Goal: Information Seeking & Learning: Learn about a topic

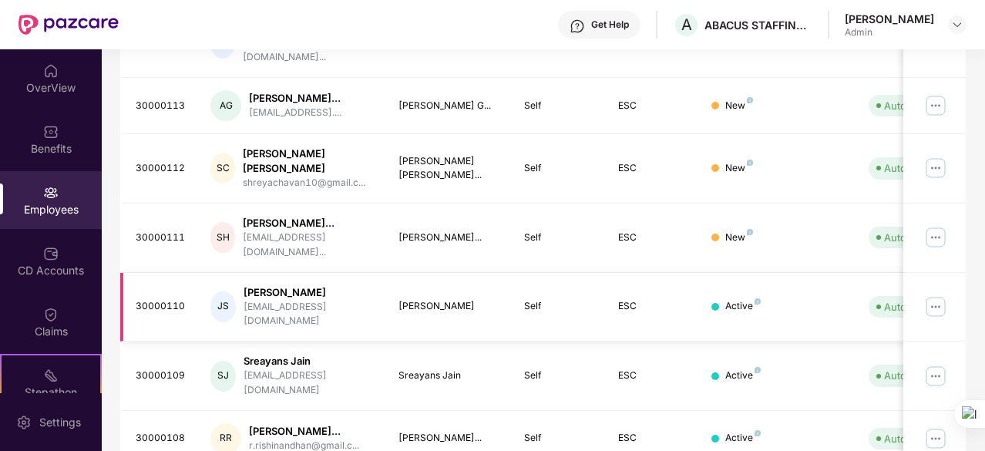
scroll to position [545, 0]
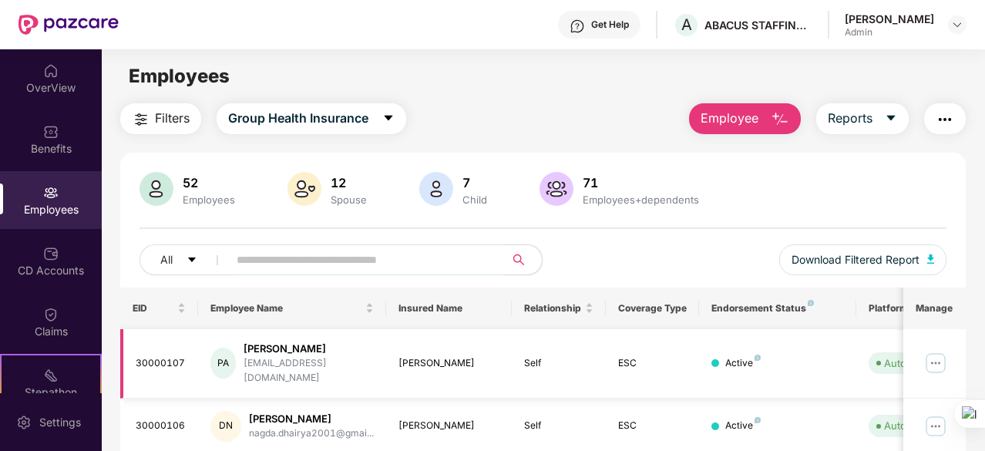
scroll to position [86, 0]
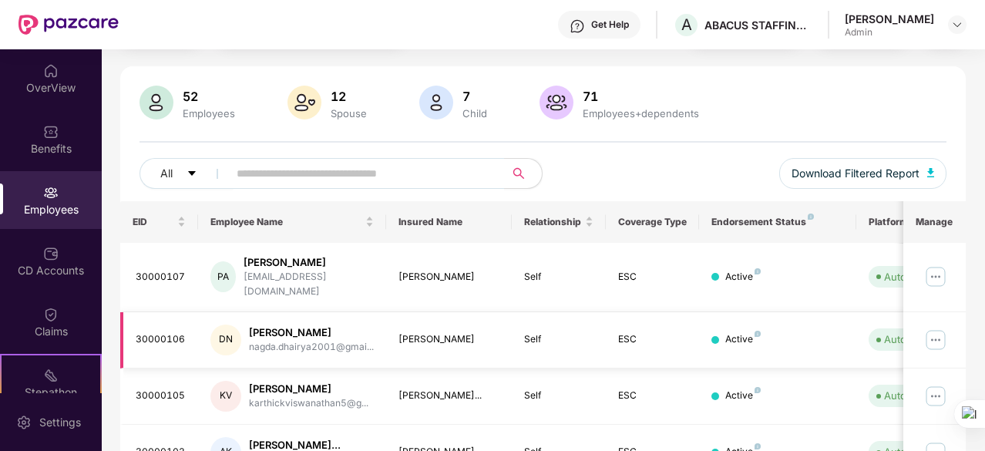
click at [815, 332] on div "Active" at bounding box center [777, 339] width 132 height 15
click at [944, 329] on img at bounding box center [935, 340] width 25 height 25
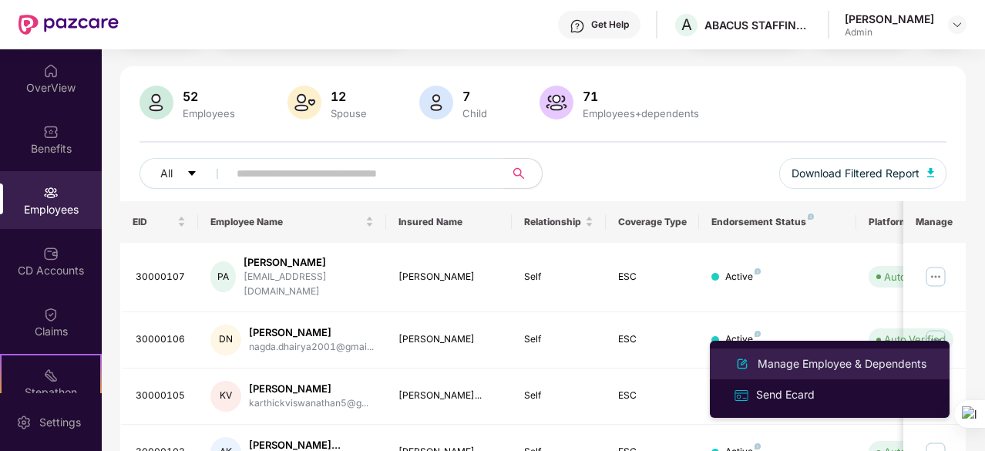
click at [789, 368] on div "Manage Employee & Dependents" at bounding box center [842, 363] width 175 height 17
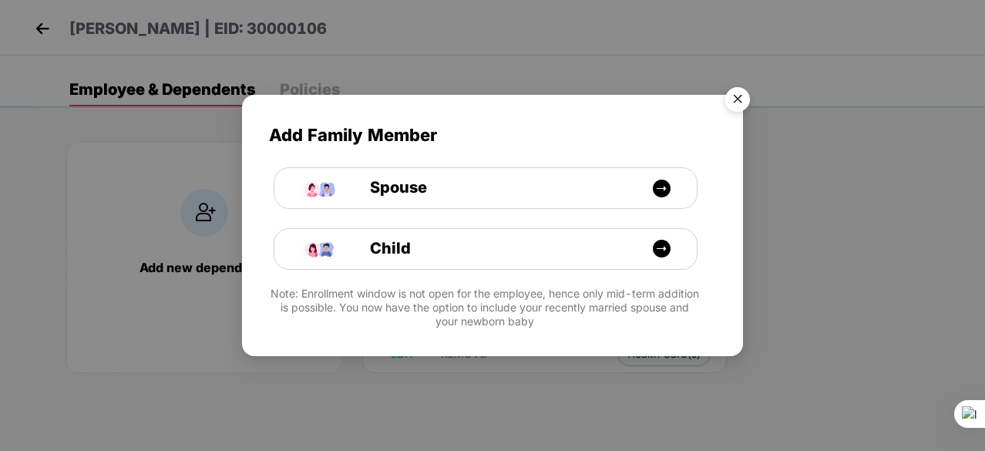
click at [722, 92] on img "Close" at bounding box center [737, 101] width 43 height 43
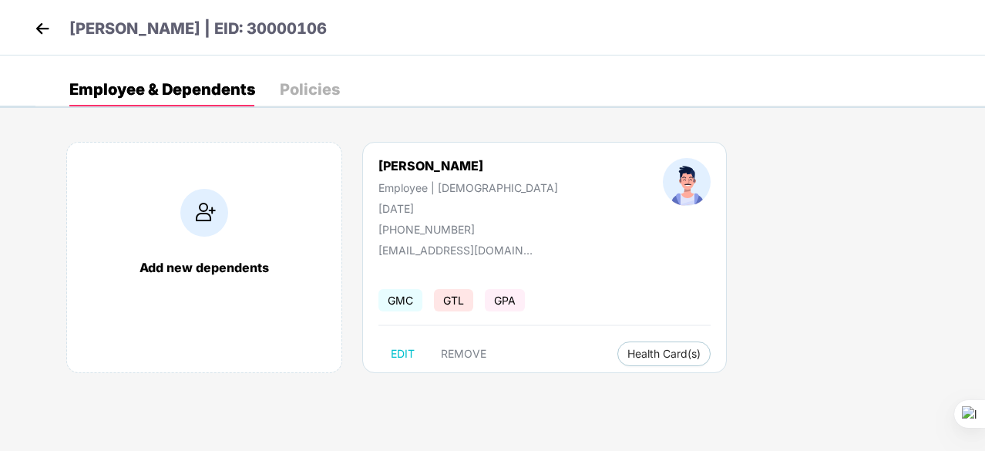
click at [46, 23] on img at bounding box center [42, 28] width 23 height 23
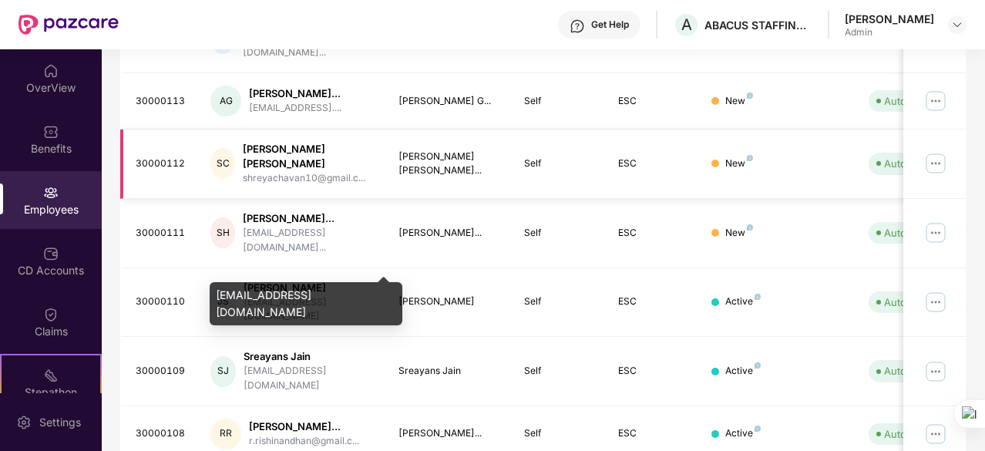
scroll to position [540, 0]
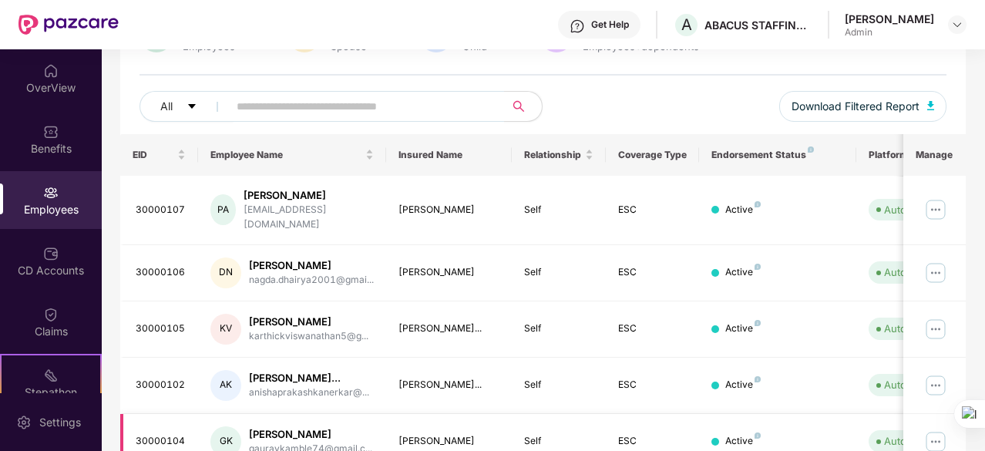
scroll to position [133, 0]
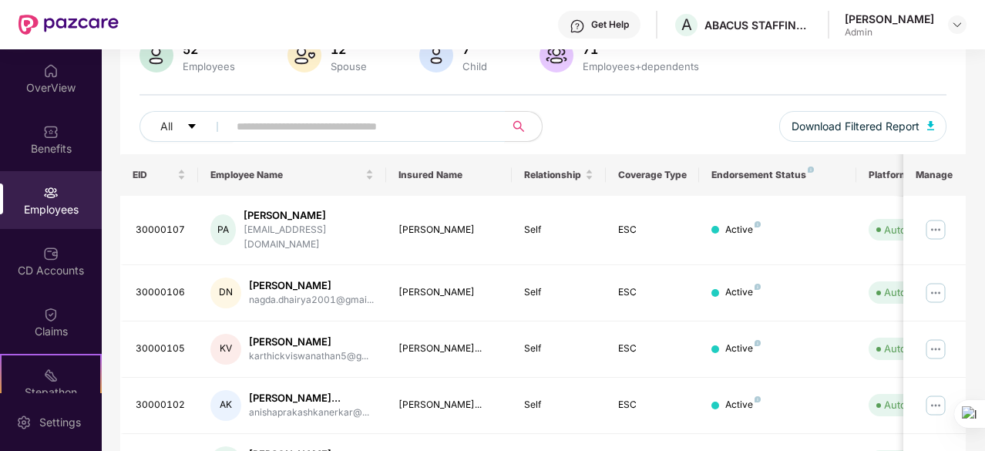
click at [247, 129] on input "text" at bounding box center [360, 126] width 247 height 23
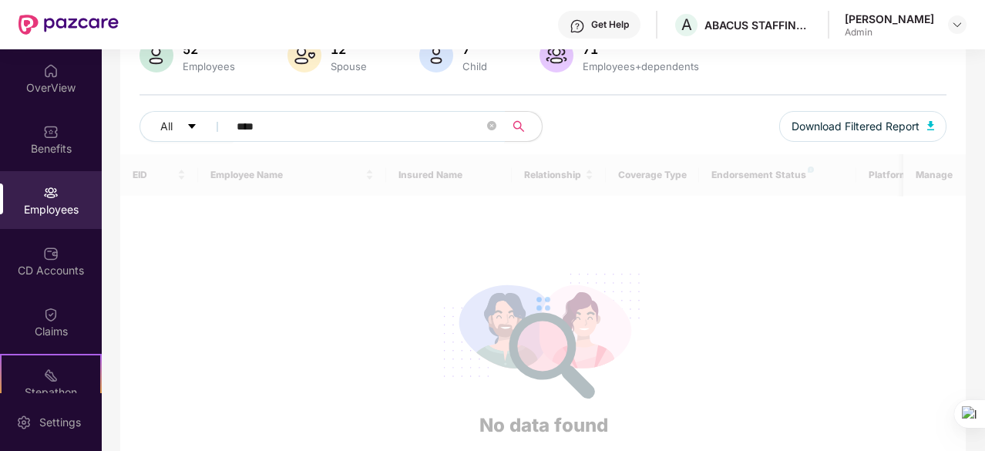
scroll to position [49, 0]
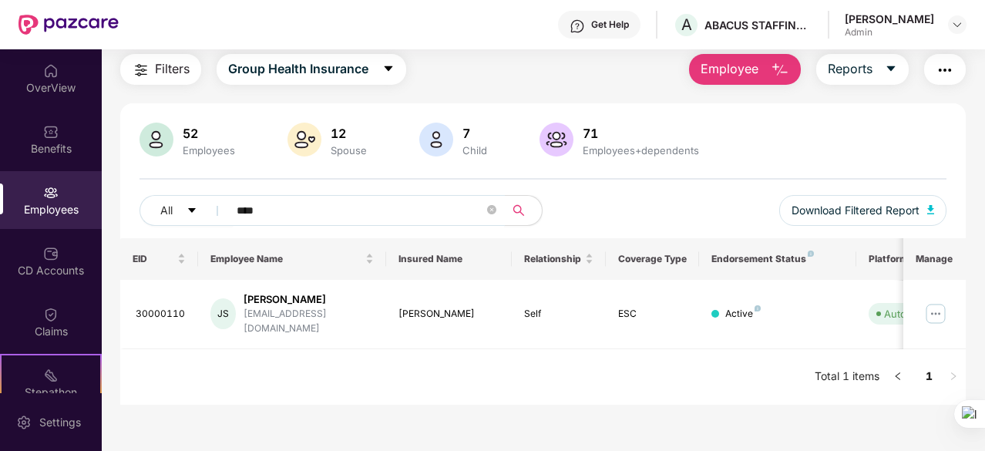
type input "****"
click at [54, 93] on div "OverView" at bounding box center [51, 87] width 102 height 15
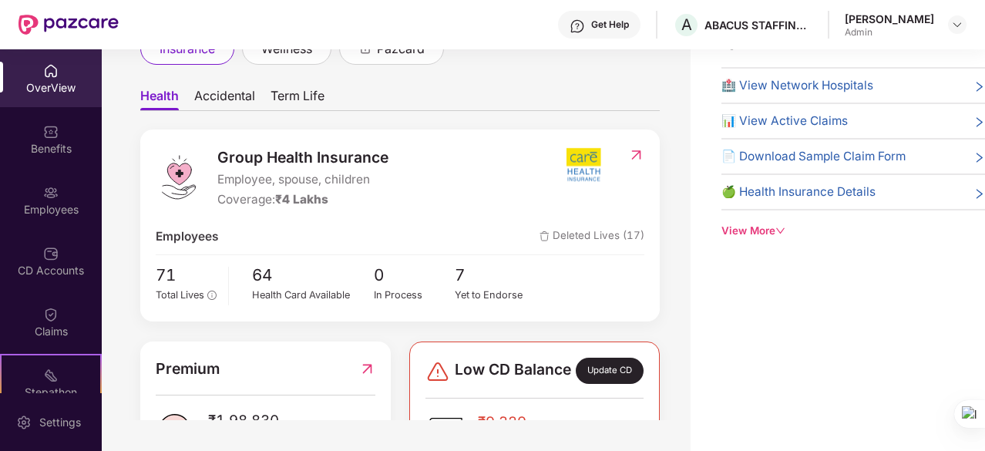
scroll to position [0, 0]
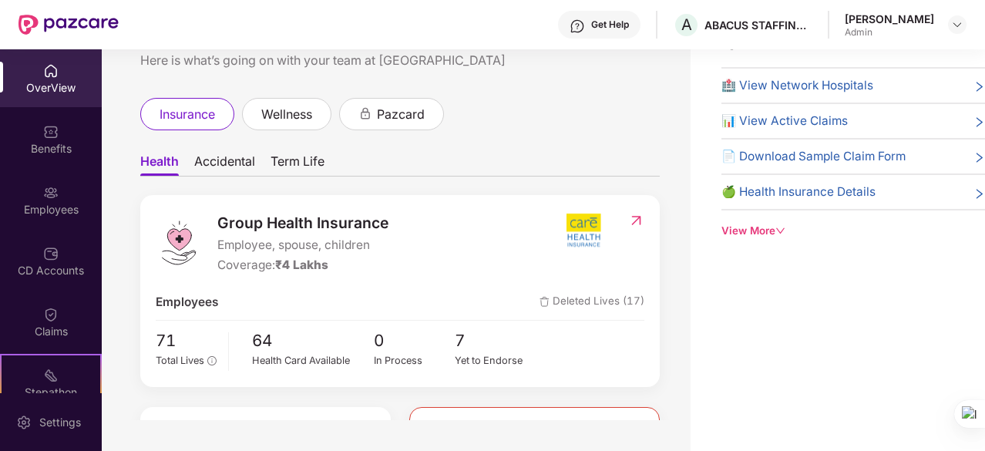
click at [320, 155] on span "Term Life" at bounding box center [298, 164] width 54 height 22
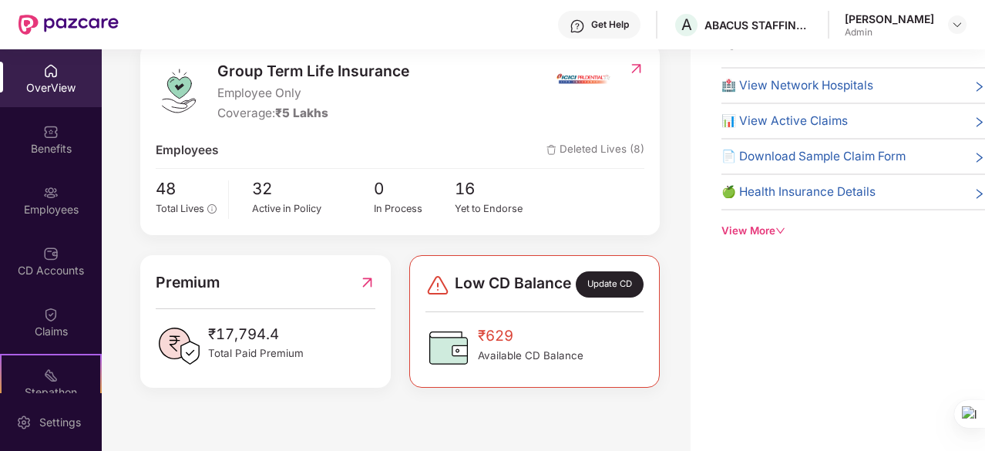
scroll to position [177, 0]
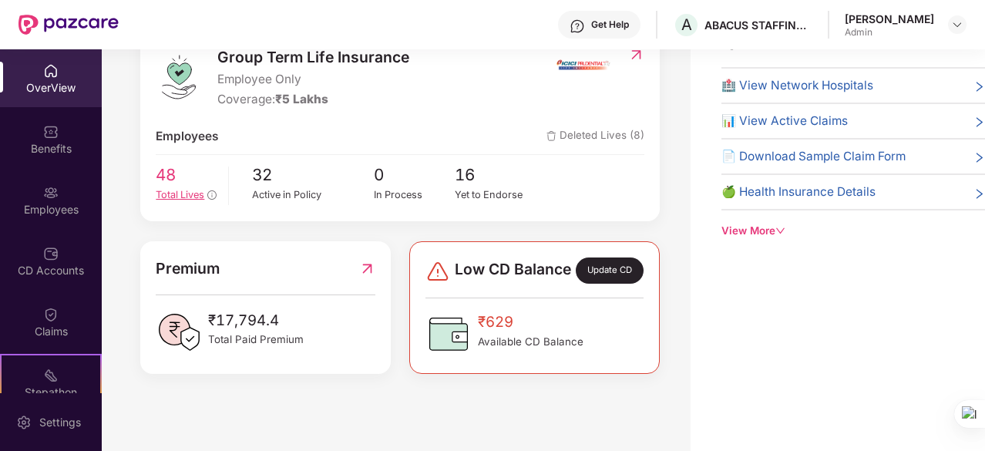
click at [166, 189] on span "Total Lives" at bounding box center [180, 195] width 49 height 12
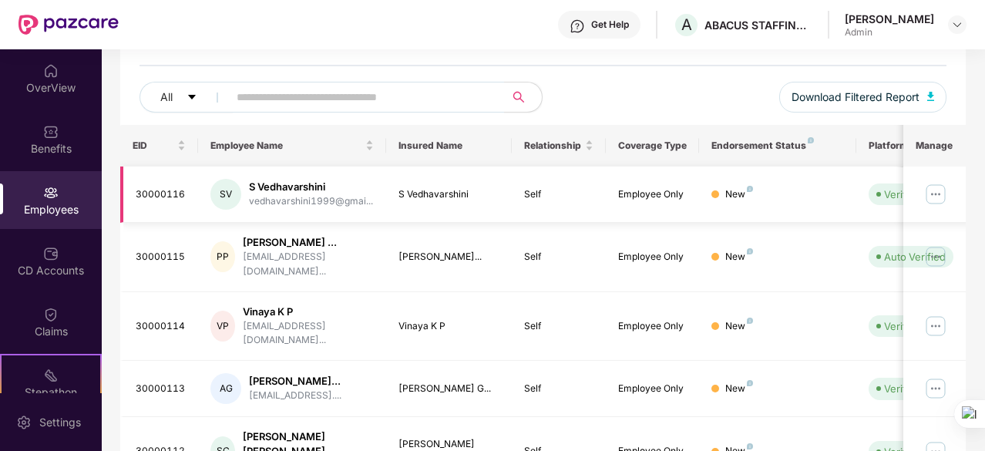
scroll to position [163, 0]
click at [310, 415] on td "AG [PERSON_NAME]... [EMAIL_ADDRESS]...." at bounding box center [292, 389] width 188 height 56
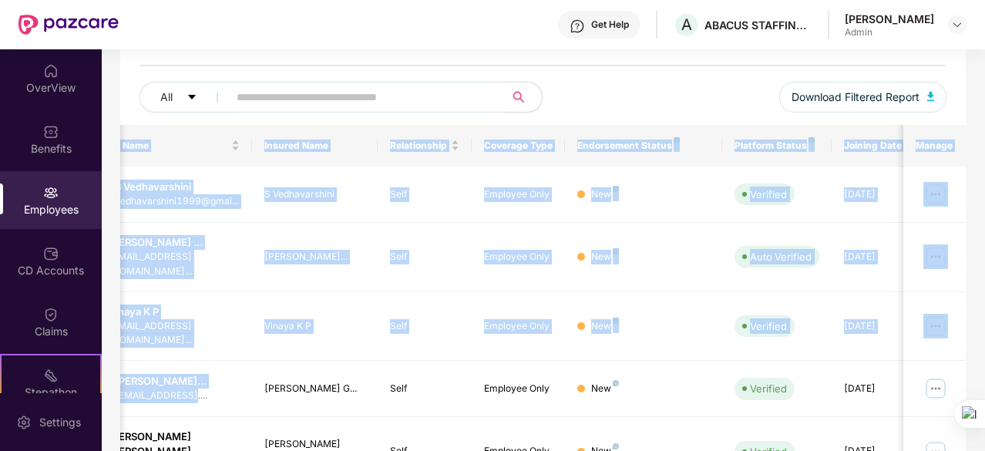
scroll to position [0, 154]
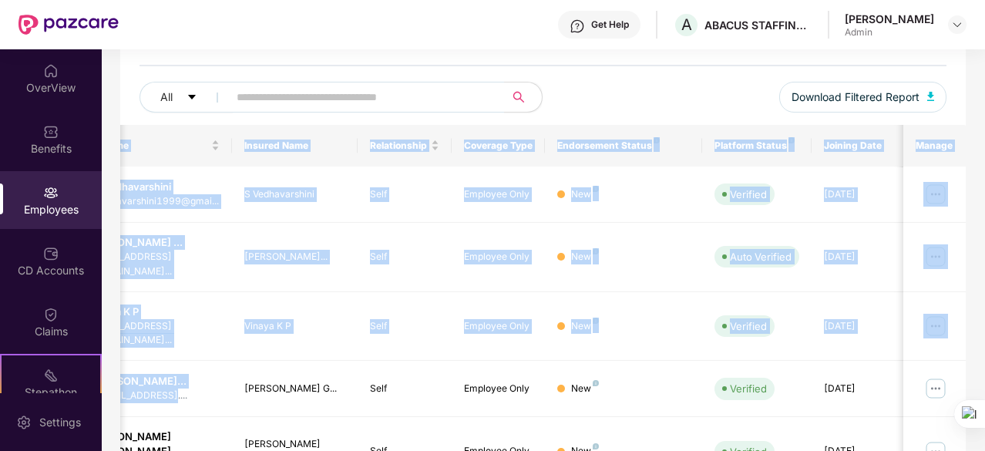
drag, startPoint x: 330, startPoint y: 388, endPoint x: 986, endPoint y: 362, distance: 656.5
click at [984, 362] on html "Get Help A ABACUS STAFFING AND SERVICES PRIVATE LIMITED [PERSON_NAME] Admin Ove…" at bounding box center [492, 225] width 985 height 451
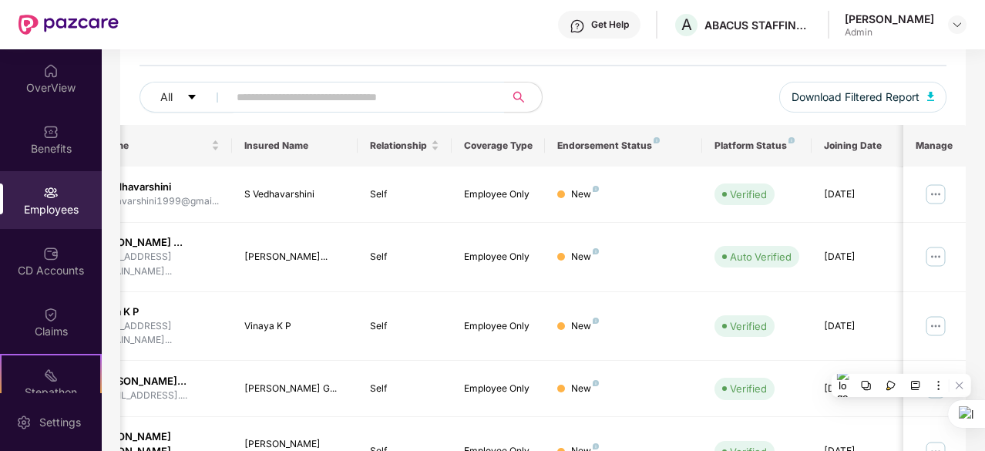
click at [657, 96] on div "All Download Filtered Report" at bounding box center [543, 103] width 807 height 43
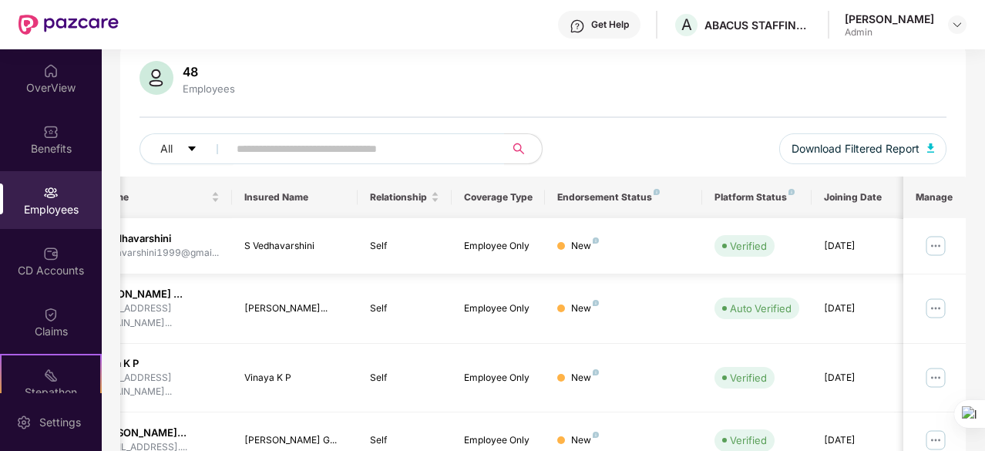
scroll to position [119, 0]
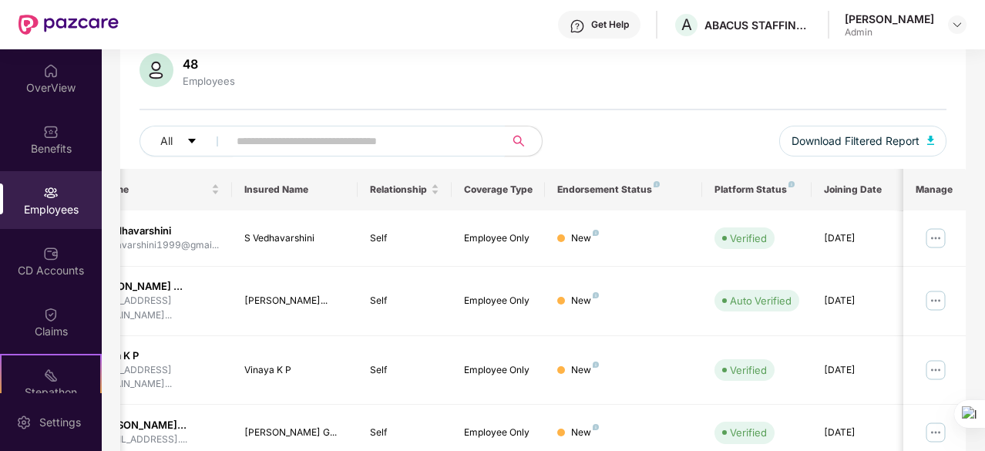
click at [265, 150] on input "text" at bounding box center [360, 140] width 247 height 23
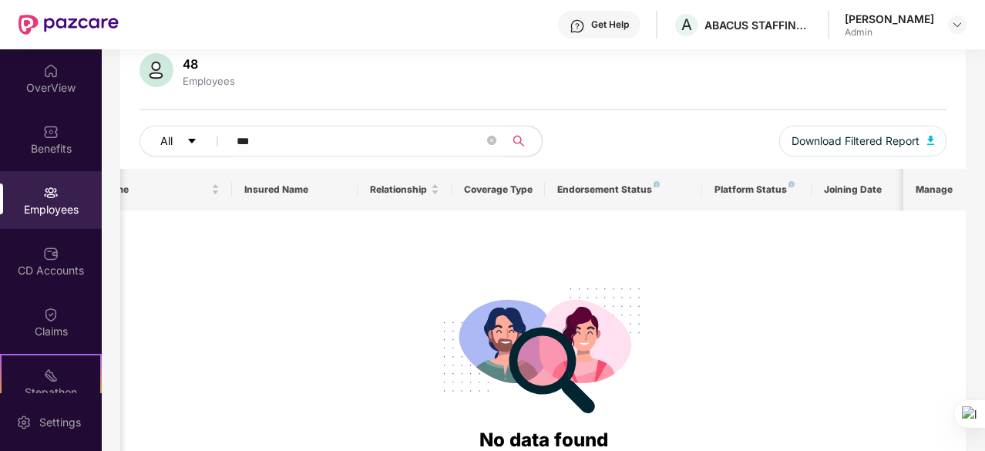
click at [186, 143] on button "All" at bounding box center [187, 141] width 94 height 31
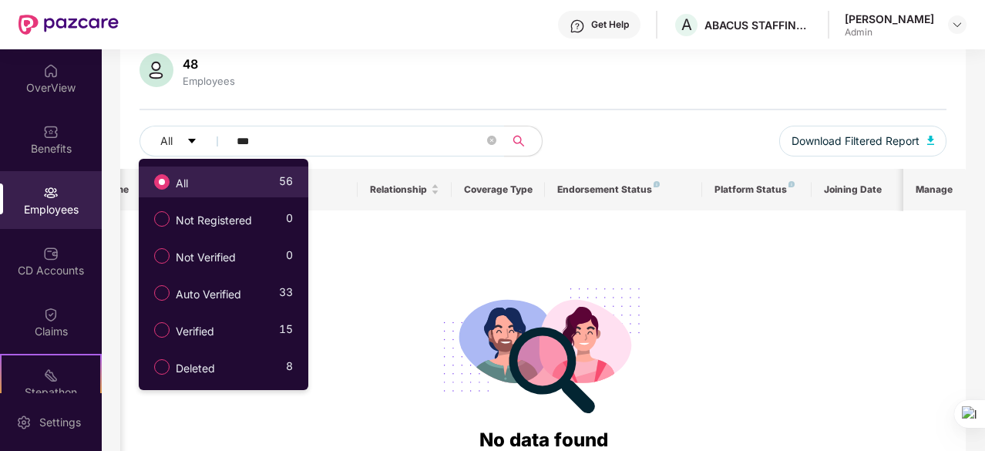
click at [193, 178] on span "All" at bounding box center [182, 183] width 25 height 17
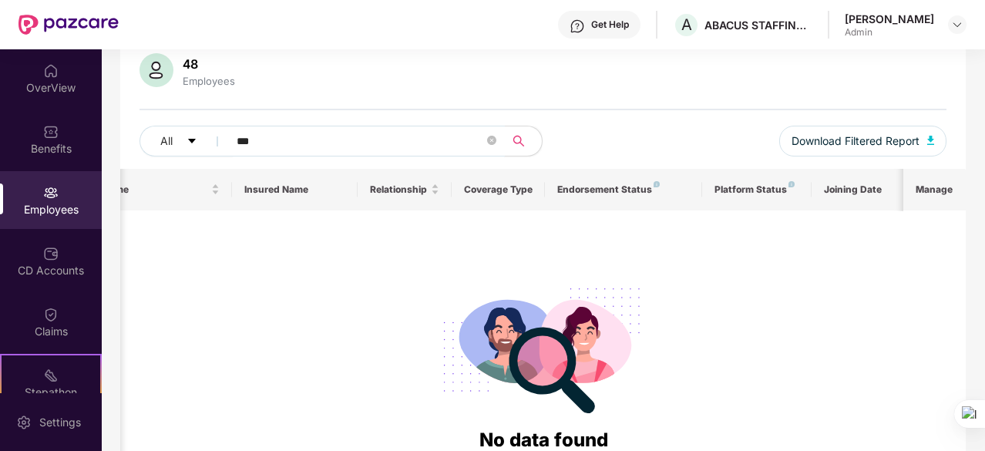
click at [250, 143] on input "***" at bounding box center [360, 140] width 247 height 23
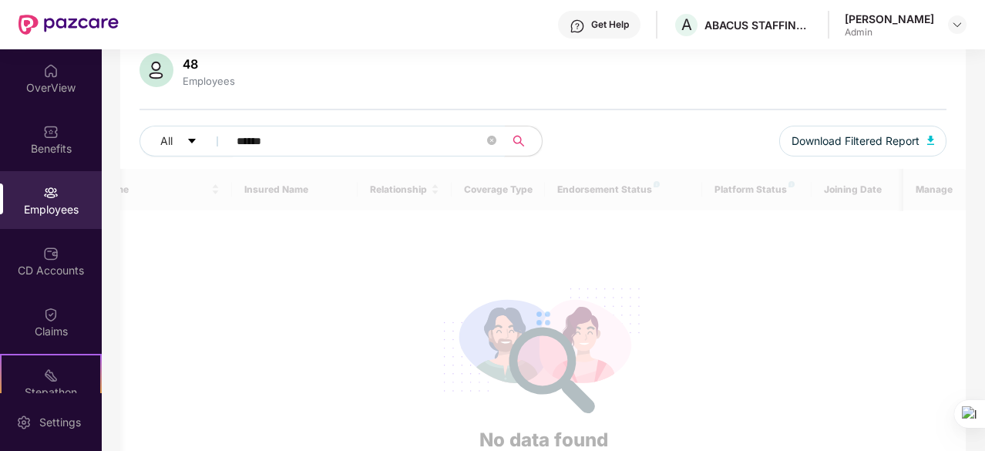
scroll to position [49, 0]
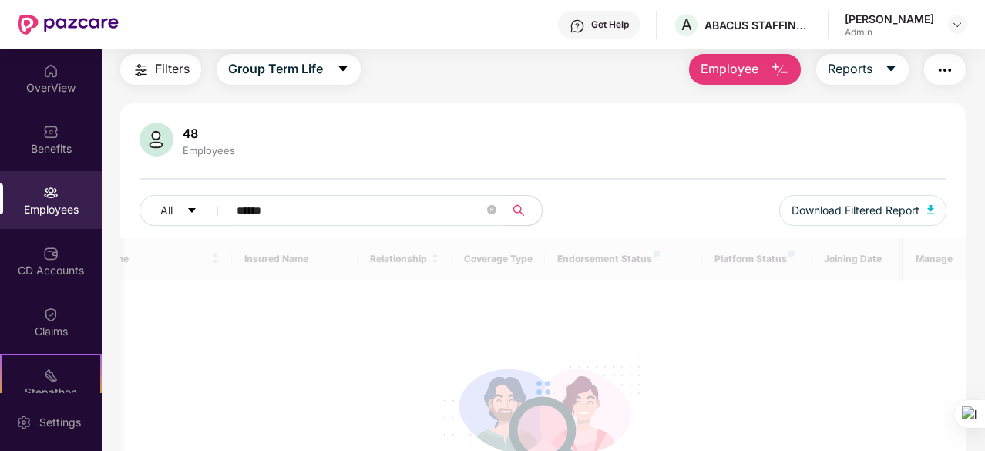
type input "******"
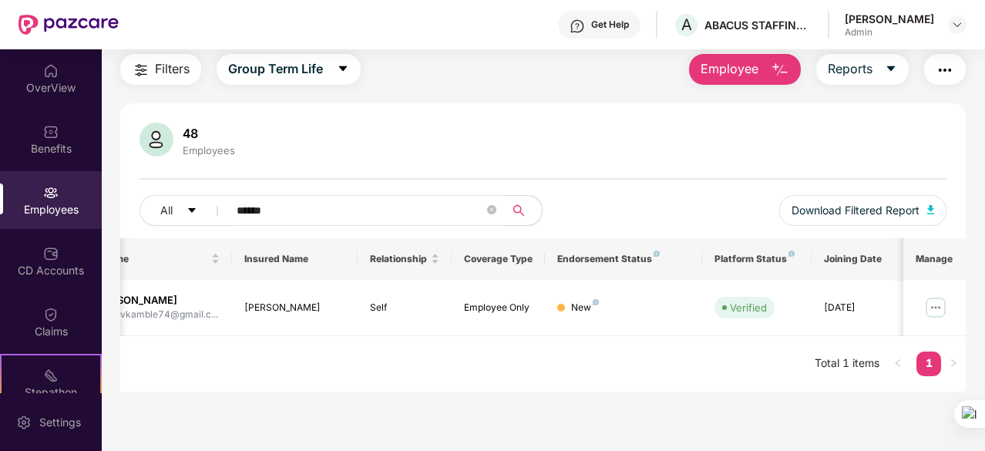
click at [703, 366] on div "EID Employee Name Insured Name Relationship Coverage Type Endorsement Status Pl…" at bounding box center [543, 314] width 846 height 153
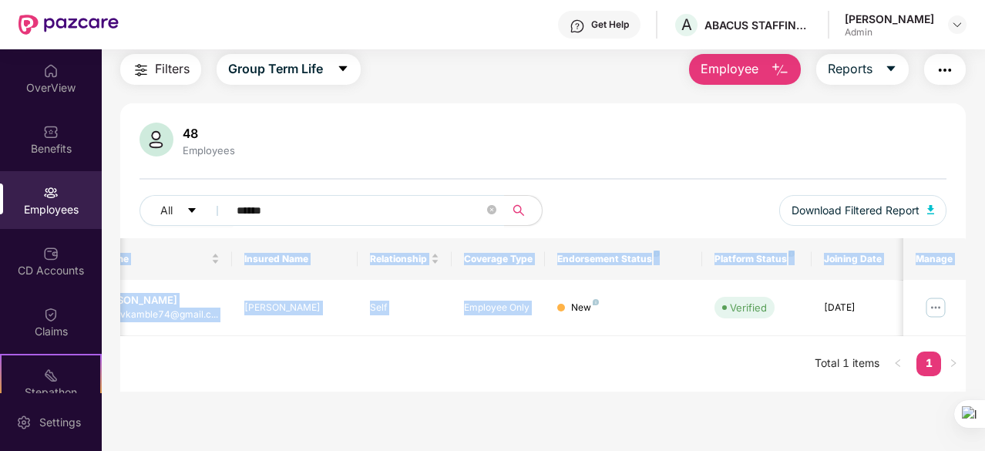
drag, startPoint x: 571, startPoint y: 308, endPoint x: 734, endPoint y: 344, distance: 166.5
click at [734, 344] on div "EID Employee Name Insured Name Relationship Coverage Type Endorsement Status Pl…" at bounding box center [543, 314] width 846 height 153
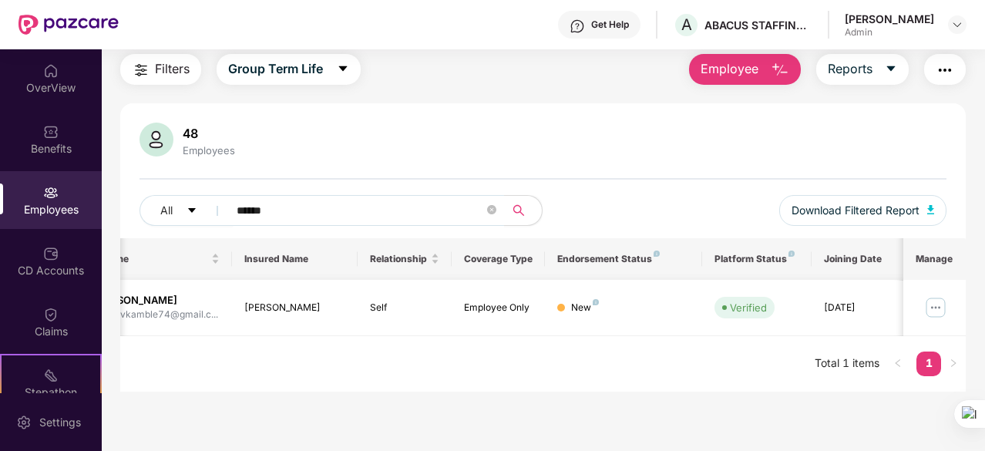
click at [934, 303] on img at bounding box center [935, 307] width 25 height 25
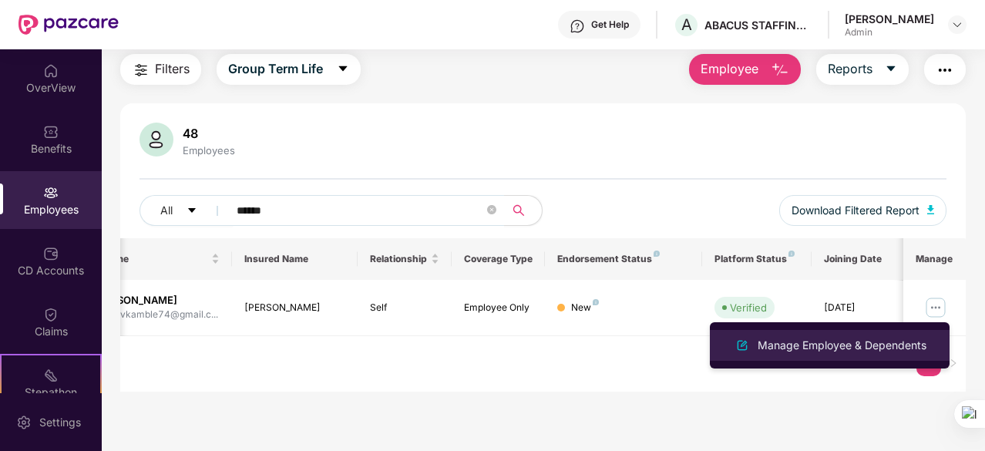
click at [772, 337] on div "Manage Employee & Dependents" at bounding box center [842, 345] width 175 height 17
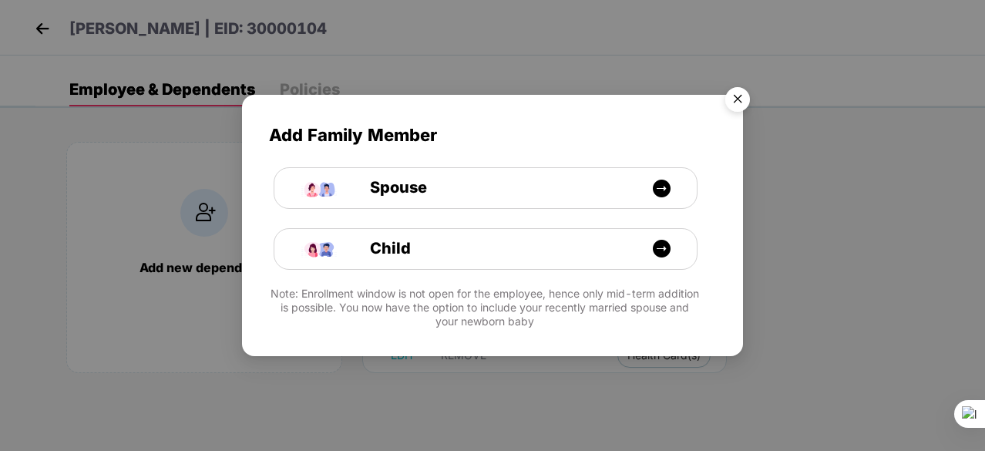
click at [728, 98] on img "Close" at bounding box center [737, 101] width 43 height 43
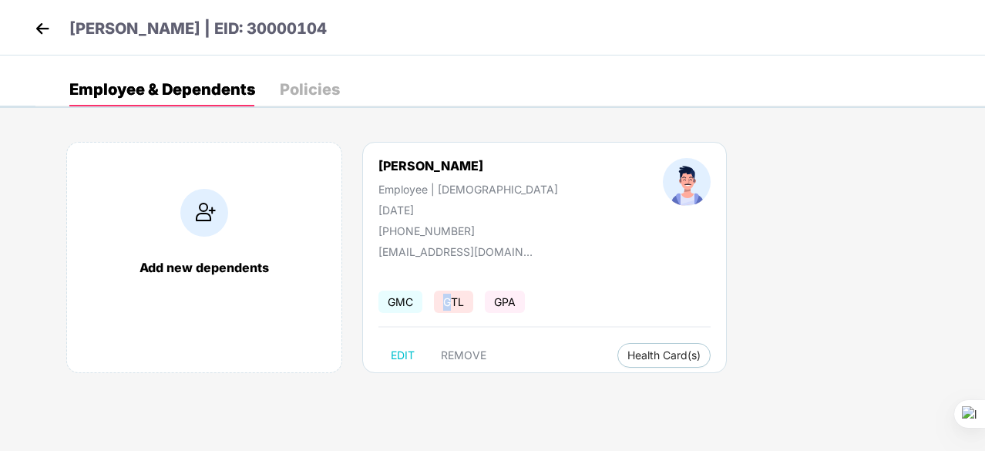
drag, startPoint x: 436, startPoint y: 304, endPoint x: 452, endPoint y: 302, distance: 15.5
click at [452, 302] on span "GTL" at bounding box center [453, 302] width 39 height 22
click at [50, 24] on img at bounding box center [42, 28] width 23 height 23
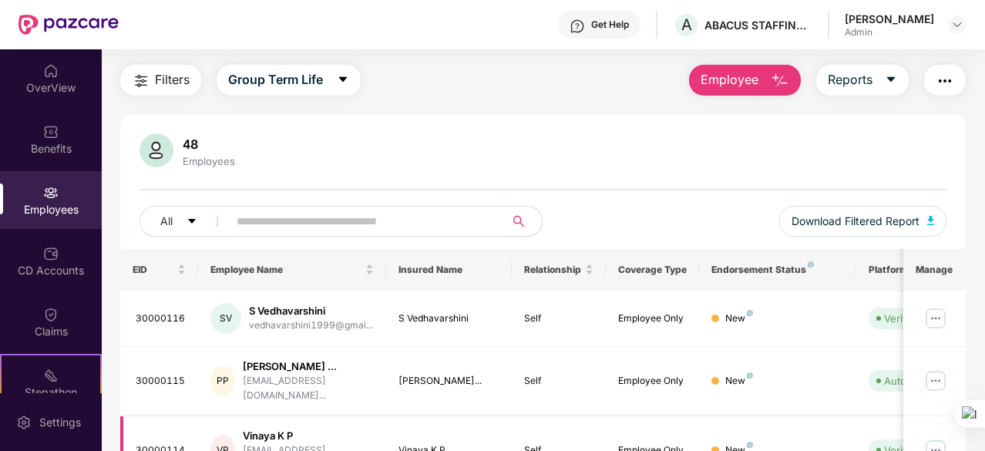
scroll to position [0, 0]
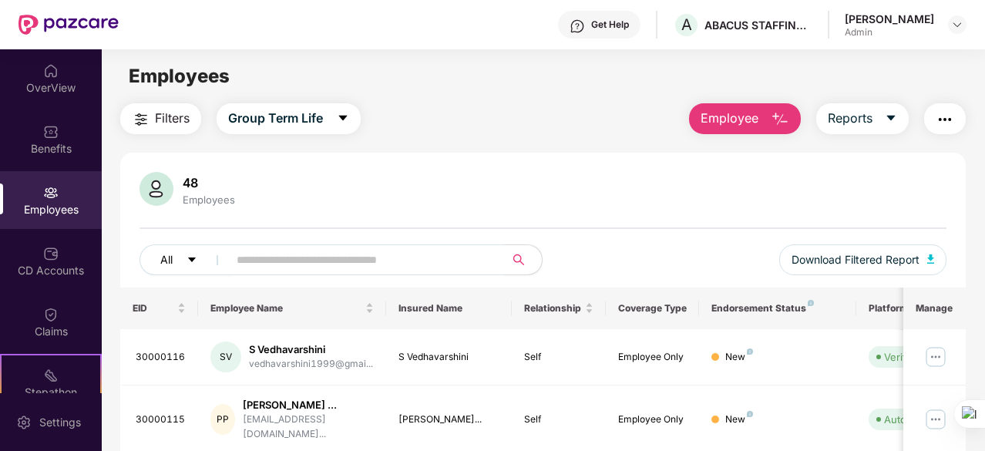
click at [190, 257] on icon "caret-down" at bounding box center [192, 259] width 8 height 5
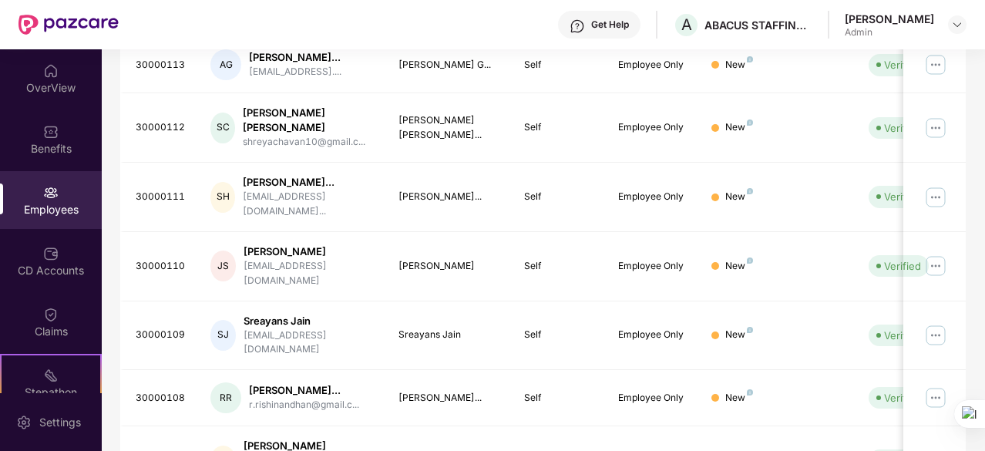
scroll to position [545, 0]
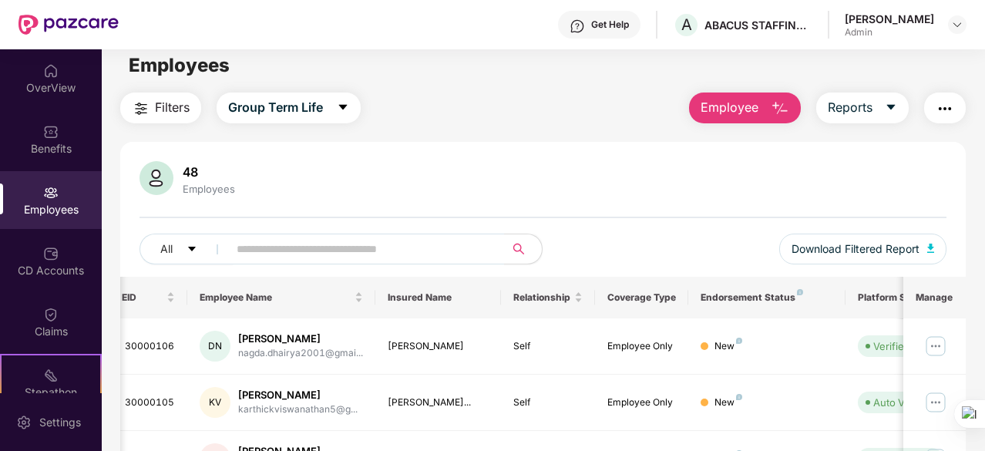
scroll to position [0, 0]
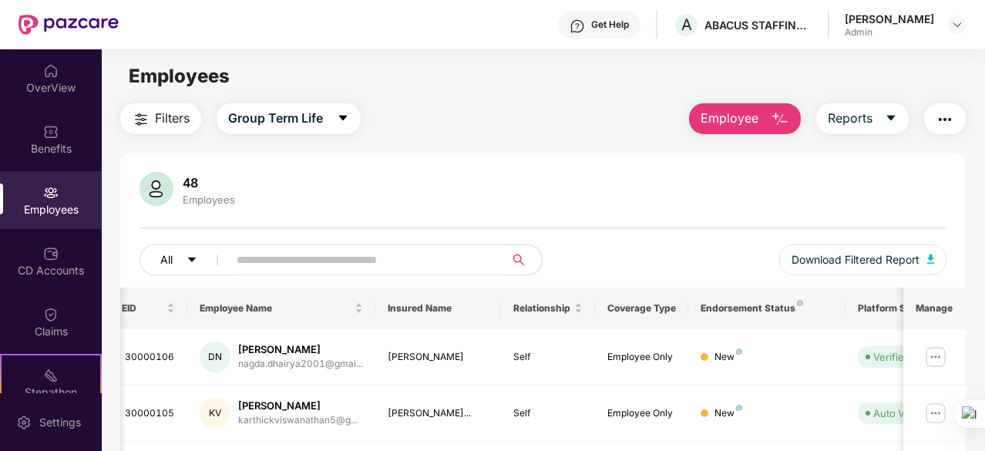
click at [173, 254] on span "All" at bounding box center [166, 259] width 12 height 17
click at [471, 131] on div "Filters Group Term Life Employee Reports" at bounding box center [543, 118] width 846 height 31
click at [897, 125] on span "caret-down" at bounding box center [891, 119] width 12 height 14
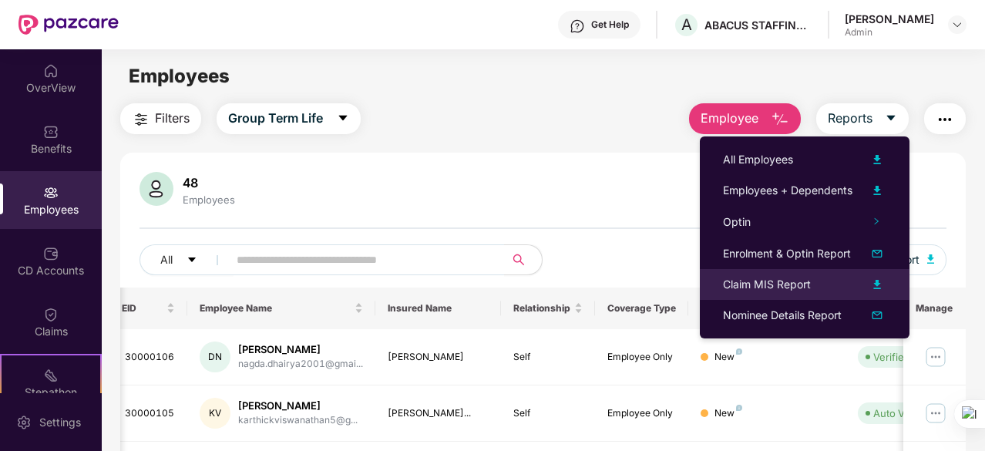
click at [775, 283] on div "Claim MIS Report" at bounding box center [767, 284] width 88 height 17
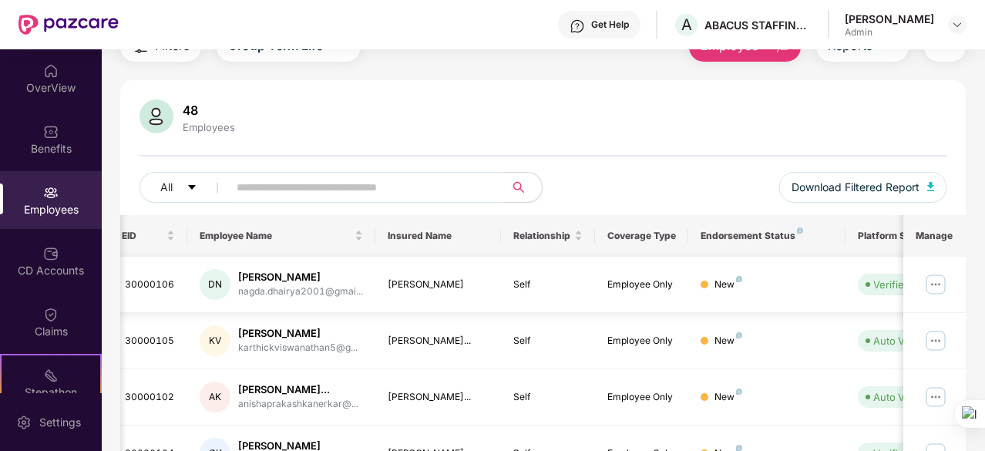
scroll to position [70, 0]
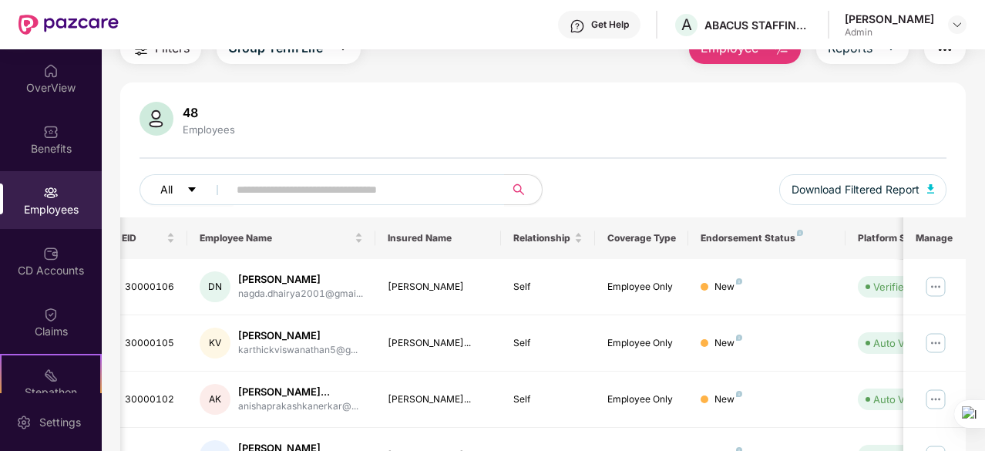
click at [200, 194] on button "All" at bounding box center [187, 189] width 94 height 31
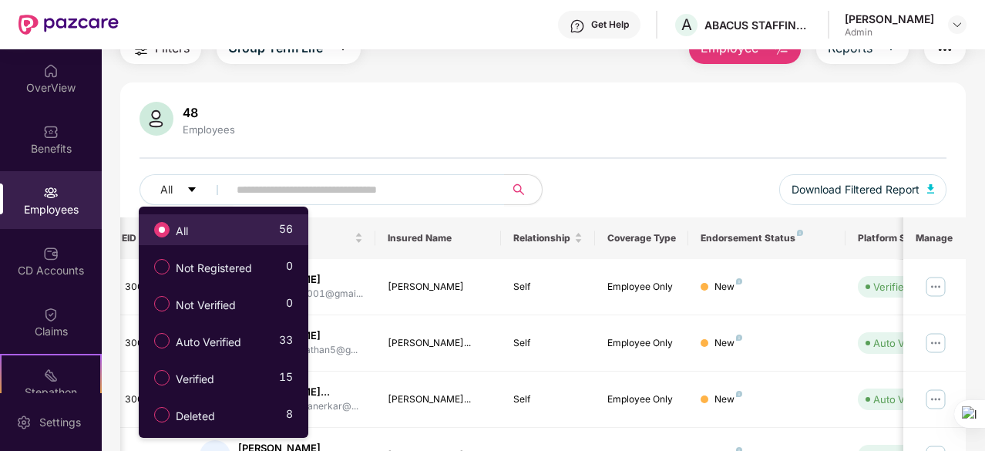
click at [195, 218] on label "All" at bounding box center [173, 230] width 55 height 26
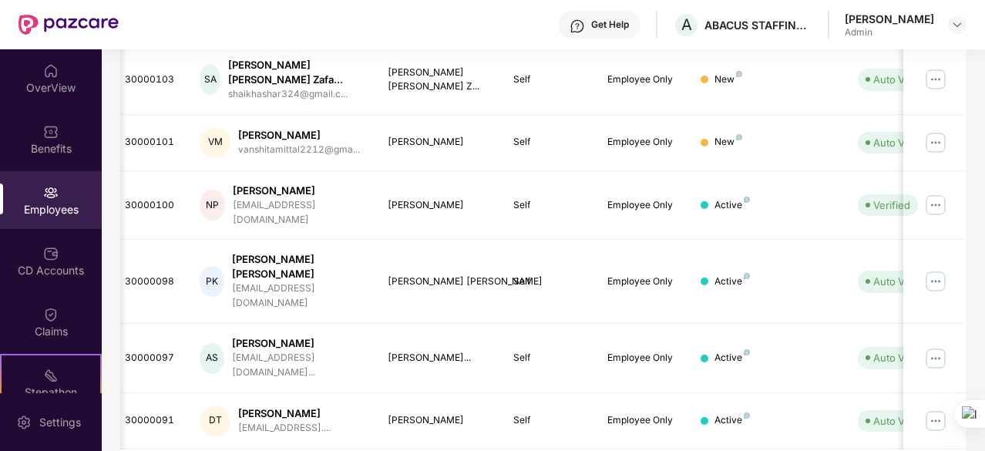
scroll to position [519, 0]
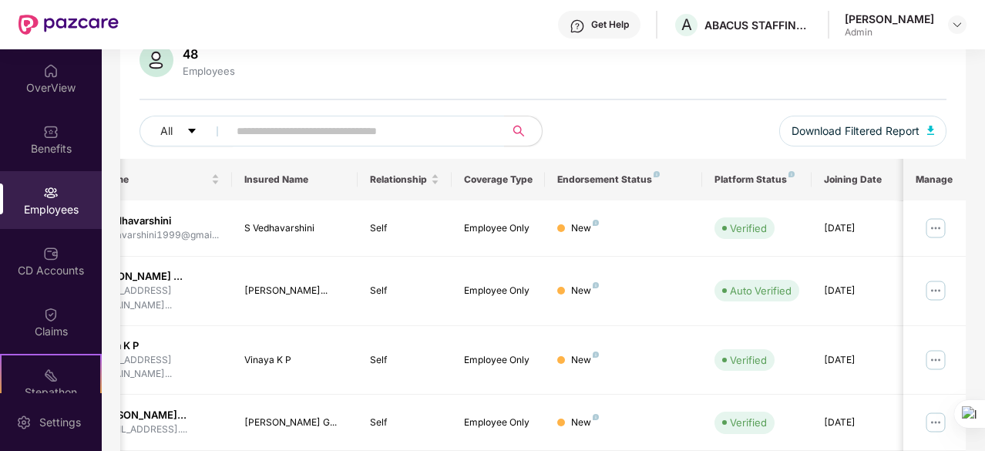
scroll to position [135, 0]
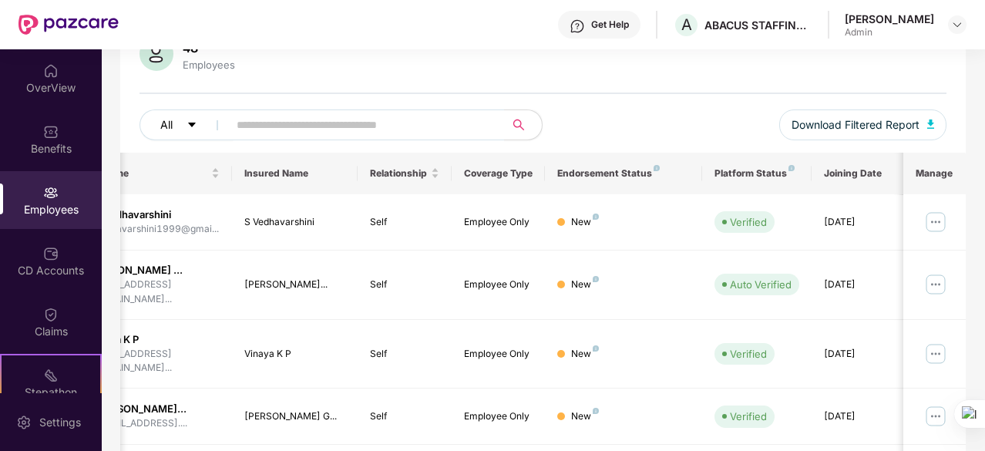
click at [198, 126] on button "All" at bounding box center [187, 124] width 94 height 31
click at [419, 89] on div "48 Employees All Download Filtered Report" at bounding box center [543, 95] width 846 height 116
